Goal: Transaction & Acquisition: Obtain resource

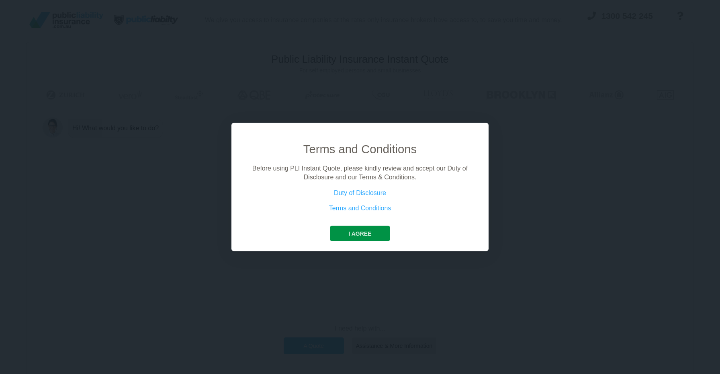
click at [363, 231] on button "I agree" at bounding box center [360, 232] width 60 height 15
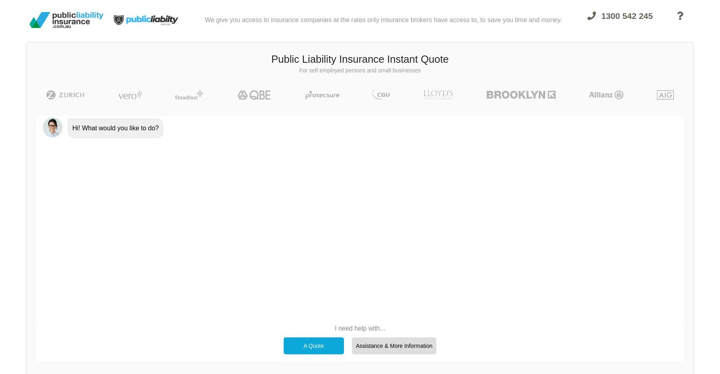
click at [315, 348] on div "A Quote" at bounding box center [314, 345] width 60 height 17
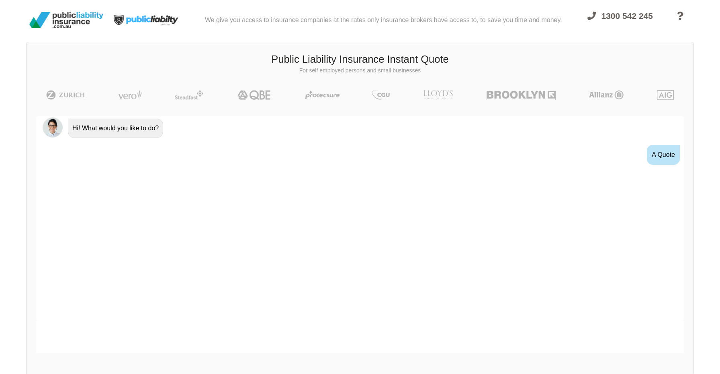
scroll to position [7, 0]
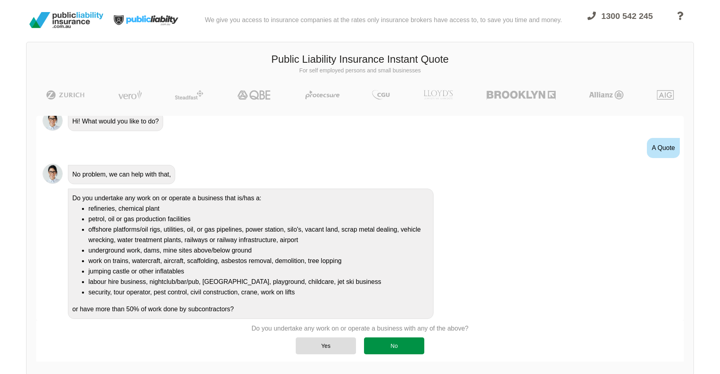
click at [405, 344] on div "No" at bounding box center [394, 345] width 60 height 17
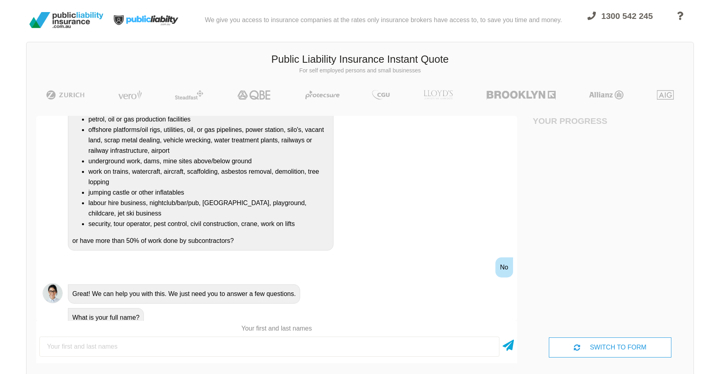
scroll to position [115, 0]
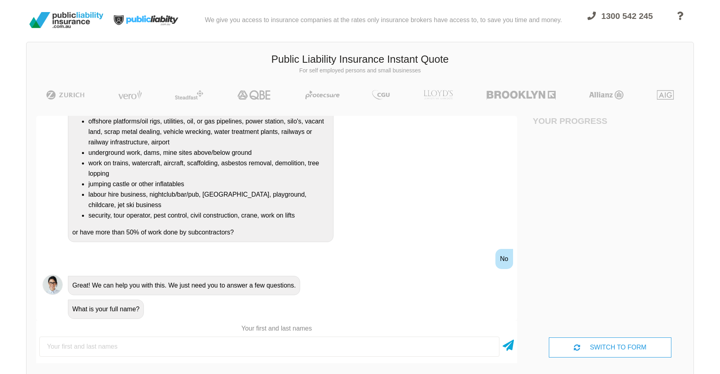
click at [131, 348] on input "text" at bounding box center [269, 346] width 460 height 20
click at [121, 344] on input "text" at bounding box center [269, 346] width 460 height 20
type input "[PERSON_NAME]"
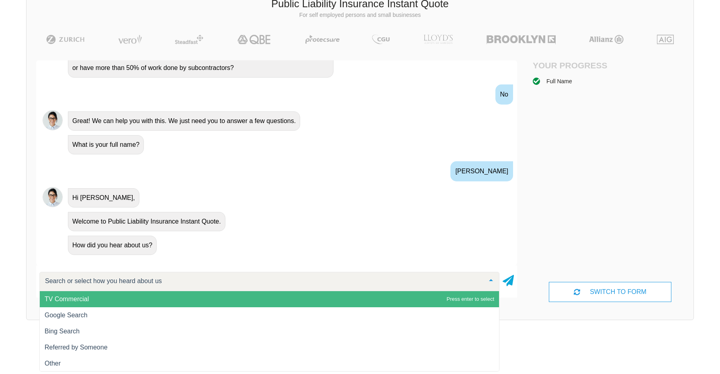
scroll to position [55, 0]
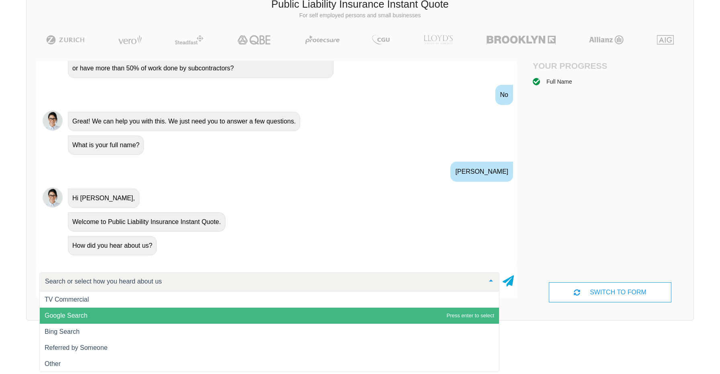
click at [76, 315] on span "Google Search" at bounding box center [66, 315] width 43 height 7
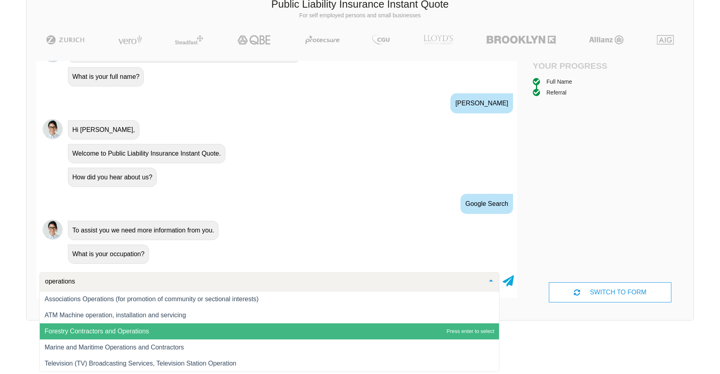
scroll to position [0, 0]
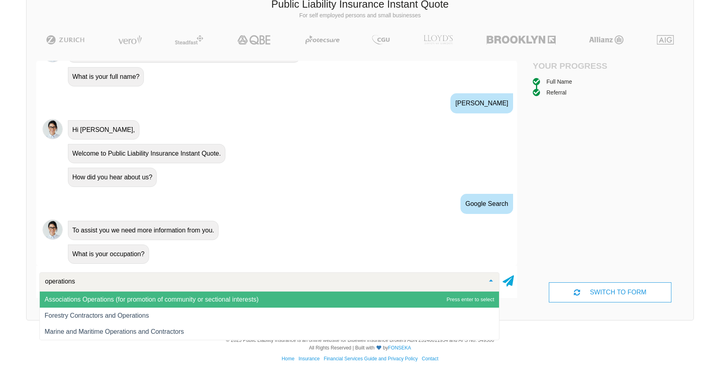
drag, startPoint x: 81, startPoint y: 281, endPoint x: 4, endPoint y: 277, distance: 77.6
click at [4, 277] on div "We give you access to insurance companies at the rates only insurance brokers h…" at bounding box center [360, 136] width 720 height 383
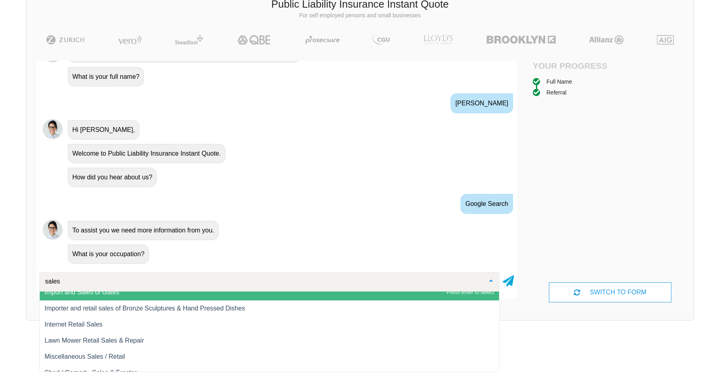
scroll to position [25, 0]
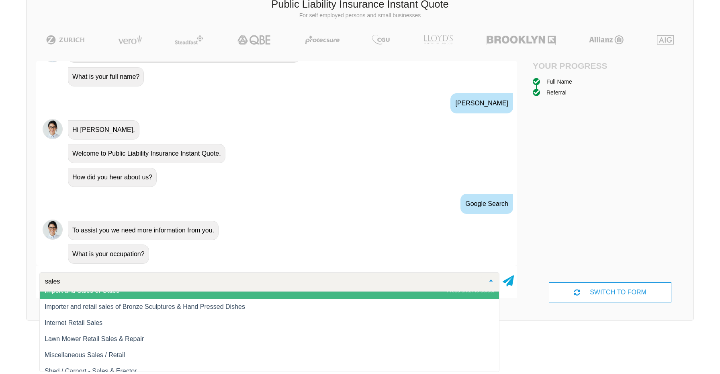
drag, startPoint x: 73, startPoint y: 282, endPoint x: 17, endPoint y: 276, distance: 56.1
click at [17, 276] on div "We give you access to insurance companies at the rates only insurance brokers h…" at bounding box center [360, 136] width 720 height 383
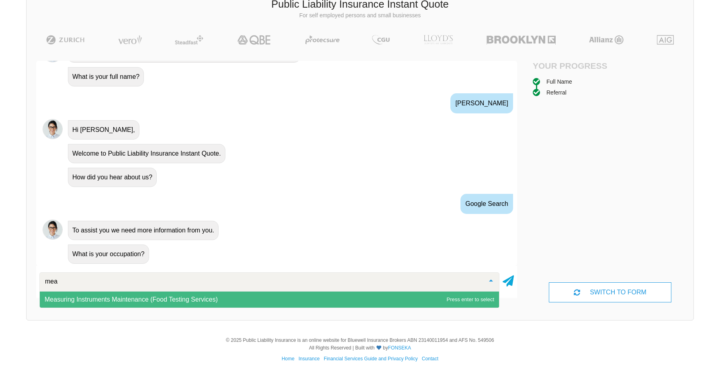
scroll to position [0, 0]
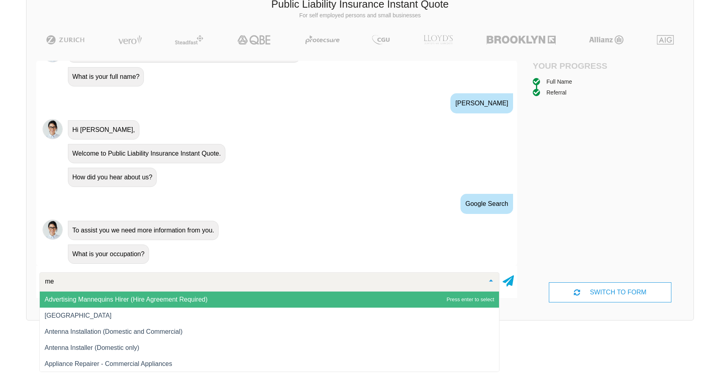
type input "m"
type input "sales"
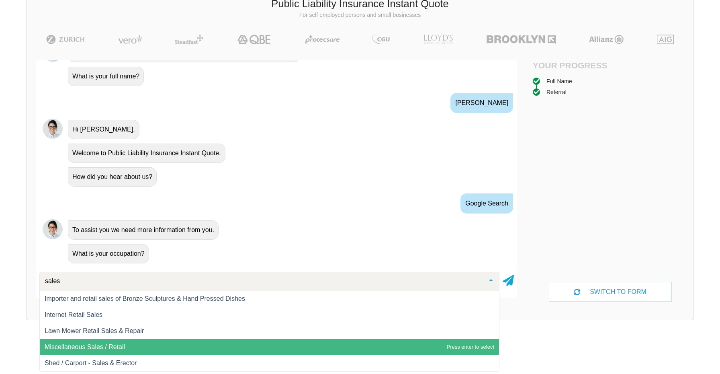
scroll to position [55, 0]
click at [84, 349] on span "Miscellaneous Sales / Retail" at bounding box center [85, 347] width 80 height 7
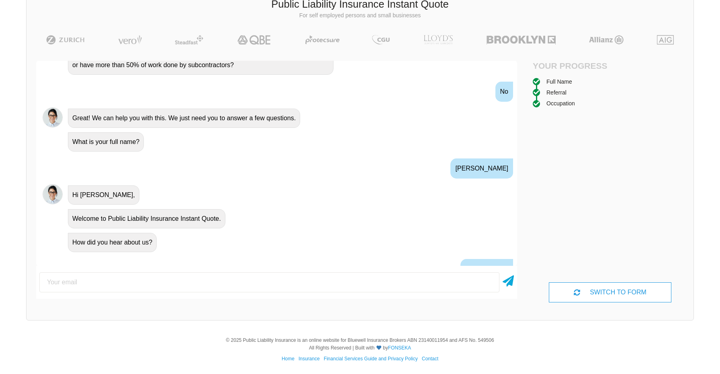
scroll to position [345, 0]
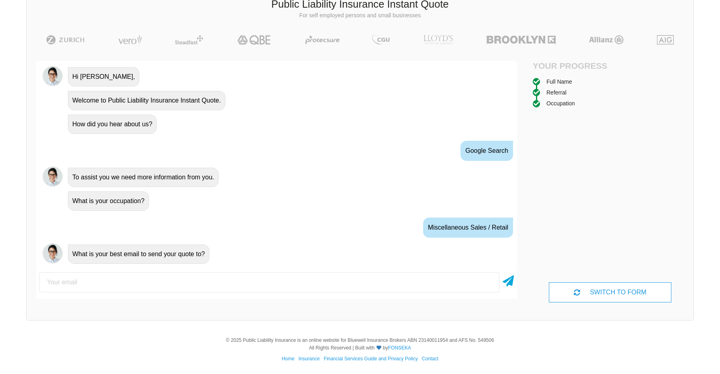
click at [99, 280] on input "email" at bounding box center [269, 282] width 460 height 20
drag, startPoint x: 65, startPoint y: 281, endPoint x: 30, endPoint y: 281, distance: 34.6
click at [30, 281] on div "Awesome! 100% Just a final check that all your details are correct. Your Summar…" at bounding box center [277, 181] width 500 height 260
type input "[PERSON_NAME][EMAIL_ADDRESS][DOMAIN_NAME]"
click at [513, 283] on icon at bounding box center [508, 279] width 11 height 14
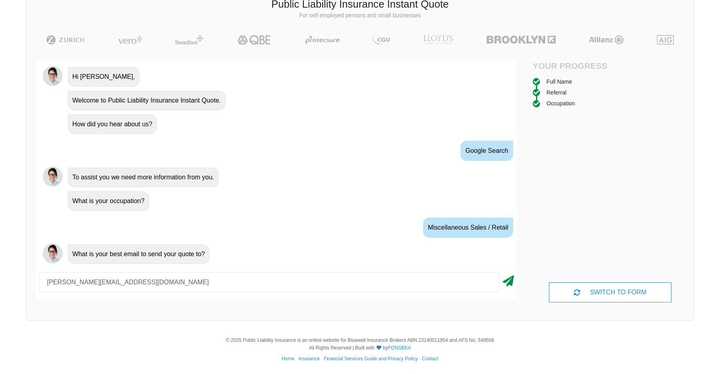
scroll to position [398, 0]
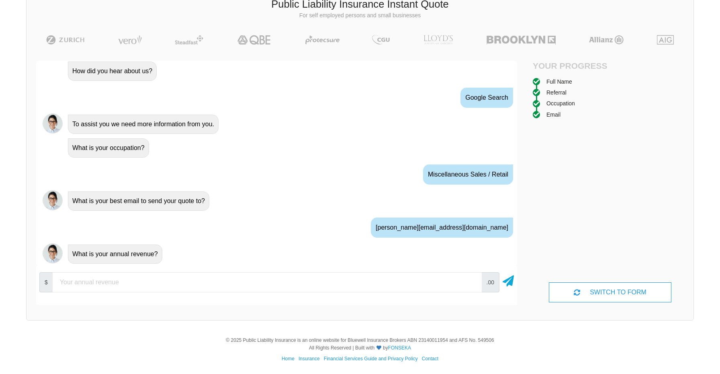
click at [182, 281] on input "number" at bounding box center [267, 282] width 429 height 20
click at [100, 282] on input "number" at bounding box center [267, 282] width 429 height 20
type input "5000000"
click at [115, 299] on div "$ 5000000 .00" at bounding box center [276, 285] width 481 height 33
click at [513, 282] on icon at bounding box center [508, 279] width 11 height 14
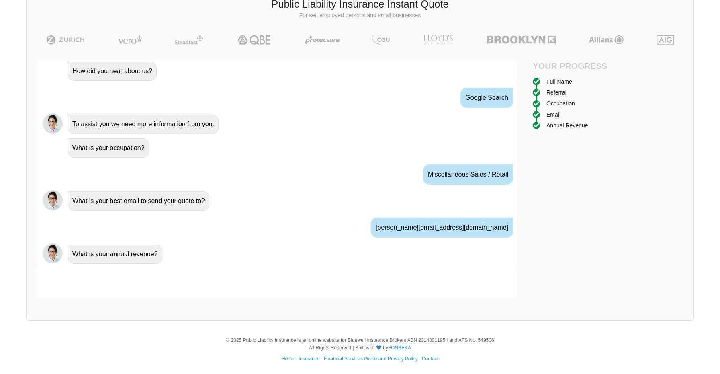
scroll to position [451, 0]
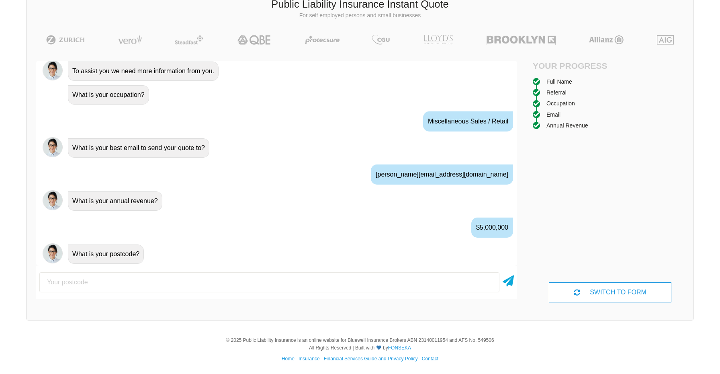
click at [115, 276] on input "number" at bounding box center [269, 282] width 460 height 20
type input "4556"
click at [509, 281] on icon at bounding box center [508, 279] width 11 height 14
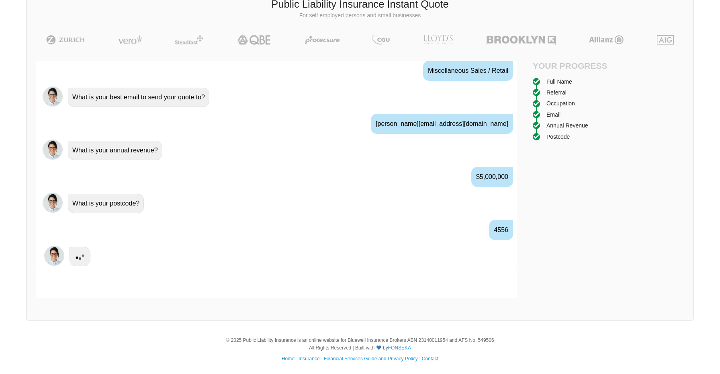
scroll to position [504, 0]
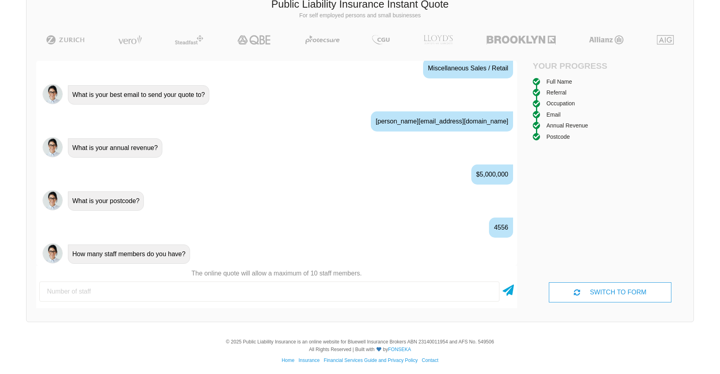
click at [124, 292] on input "number" at bounding box center [269, 291] width 460 height 20
type input "3"
click at [513, 290] on icon at bounding box center [508, 288] width 11 height 14
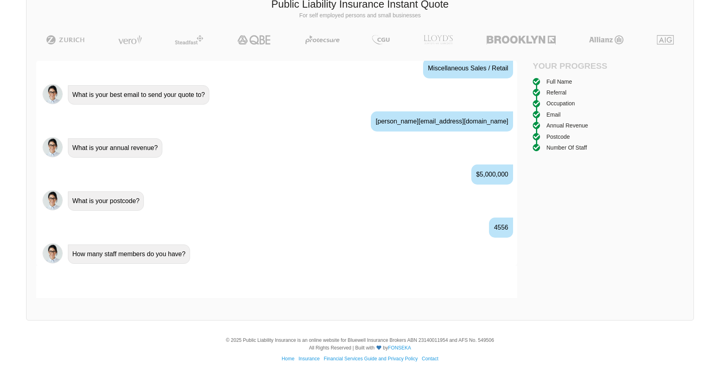
scroll to position [557, 0]
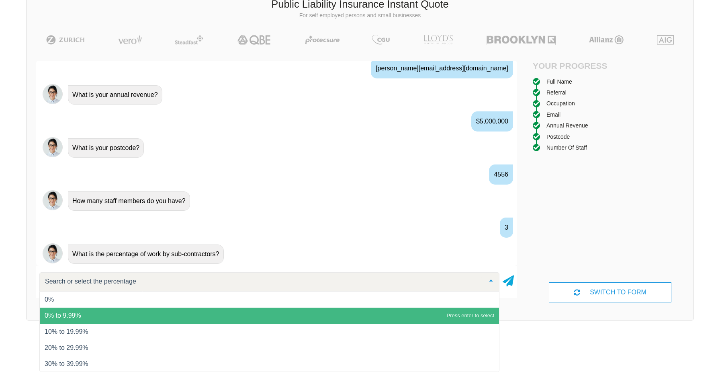
click at [81, 316] on span "0% to 9.99%" at bounding box center [269, 315] width 459 height 16
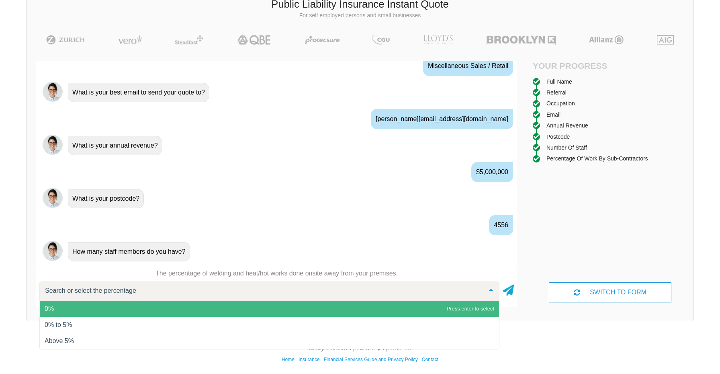
scroll to position [610, 0]
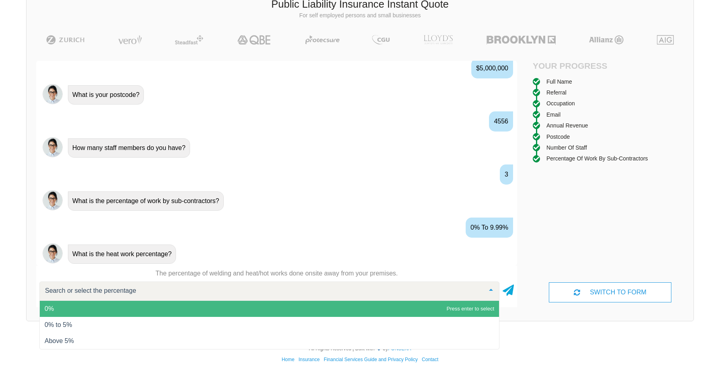
click at [63, 308] on span "0%" at bounding box center [269, 309] width 459 height 16
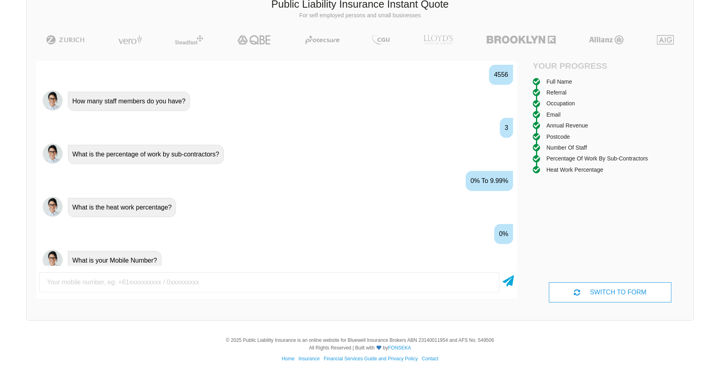
scroll to position [663, 0]
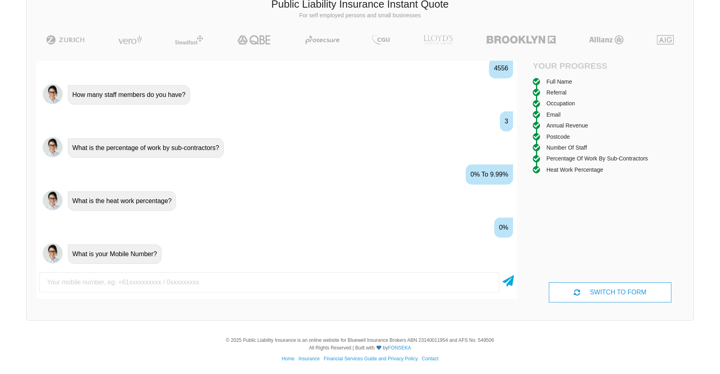
click at [77, 282] on input "text" at bounding box center [269, 282] width 460 height 20
type input "0422565140"
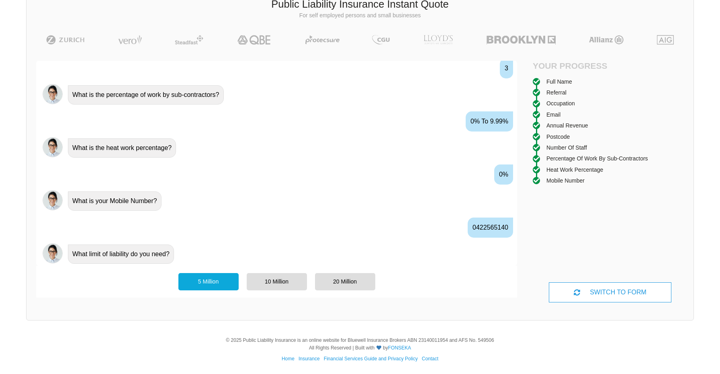
click at [216, 280] on div "5 Million" at bounding box center [208, 281] width 60 height 17
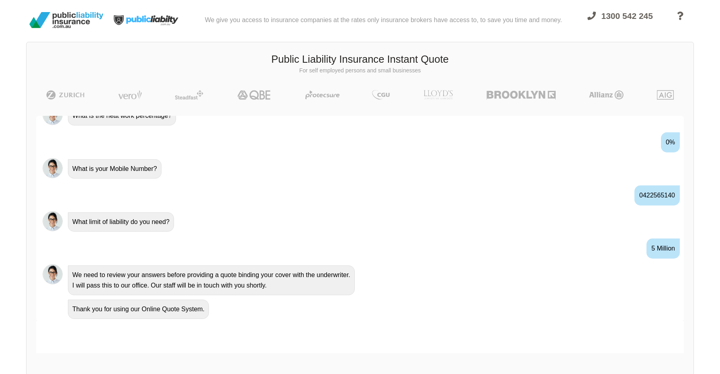
scroll to position [0, 0]
